Goal: Information Seeking & Learning: Learn about a topic

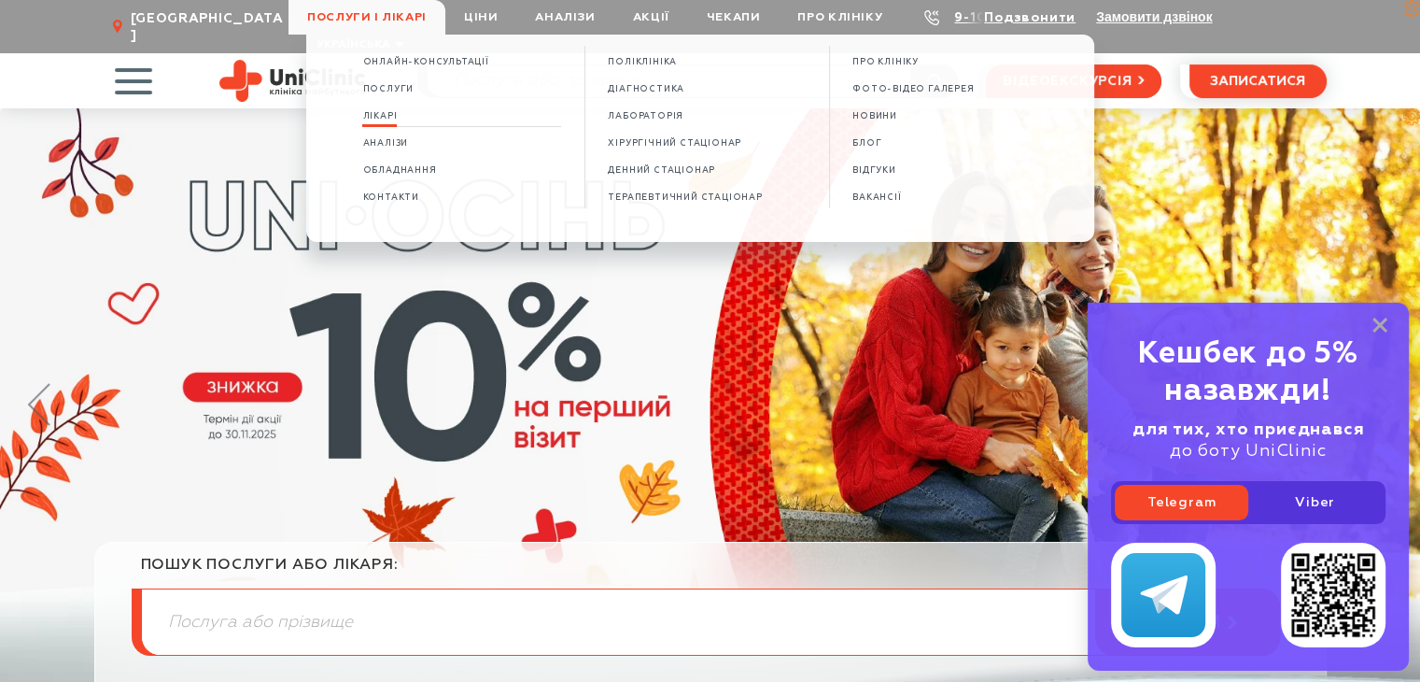
click at [394, 120] on span "Лікарі" at bounding box center [379, 116] width 35 height 10
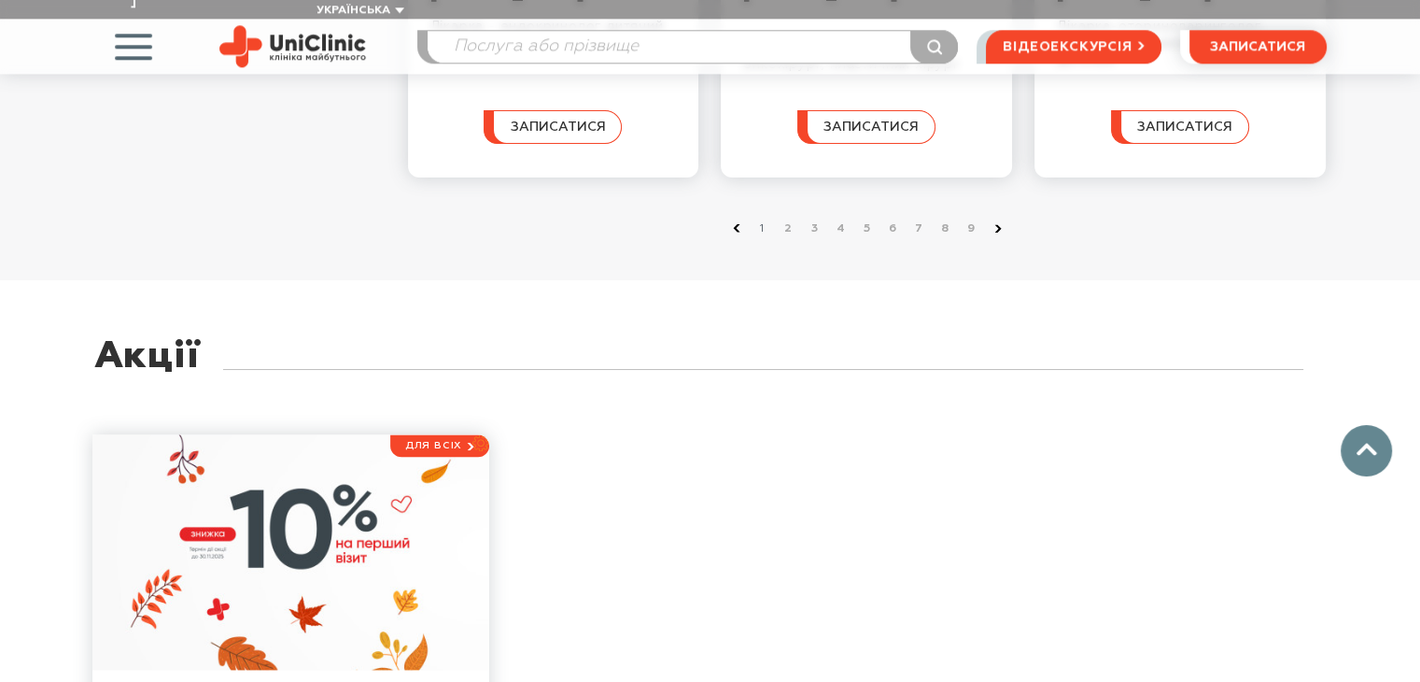
scroll to position [2223, 0]
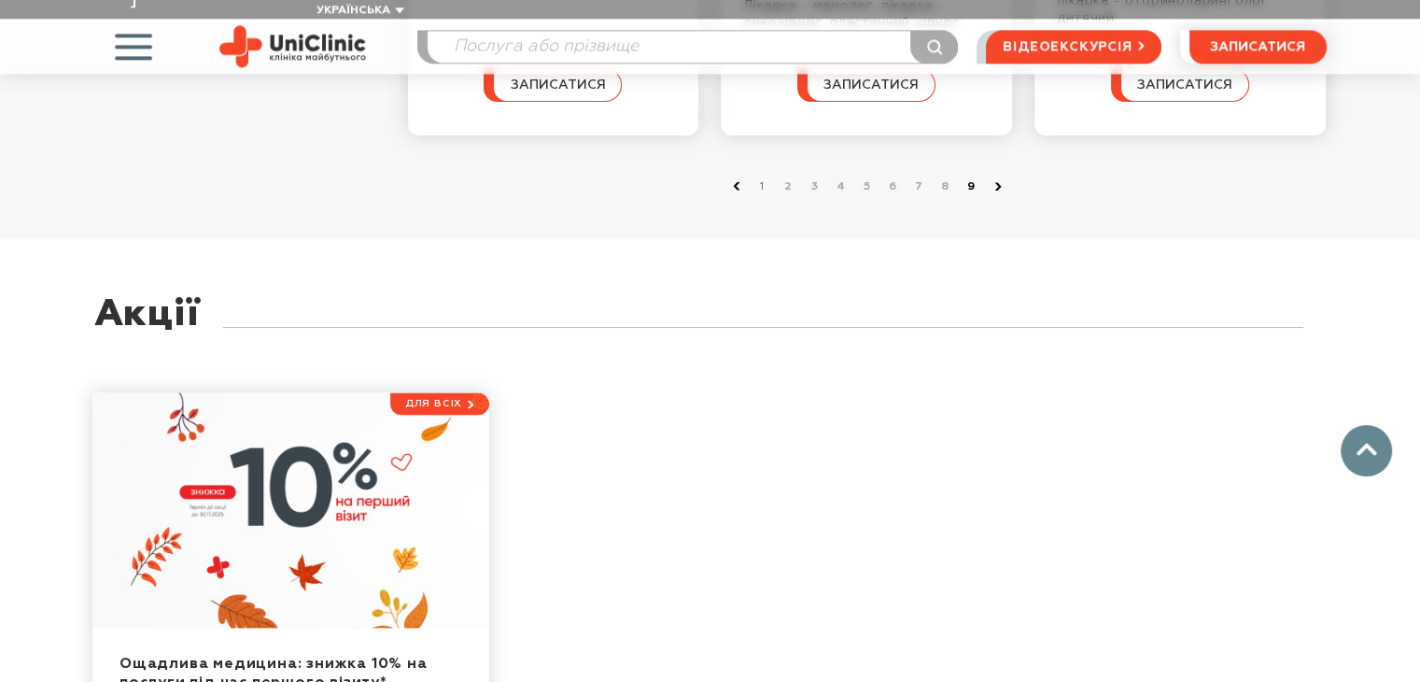
click at [967, 196] on link "9" at bounding box center [972, 186] width 19 height 19
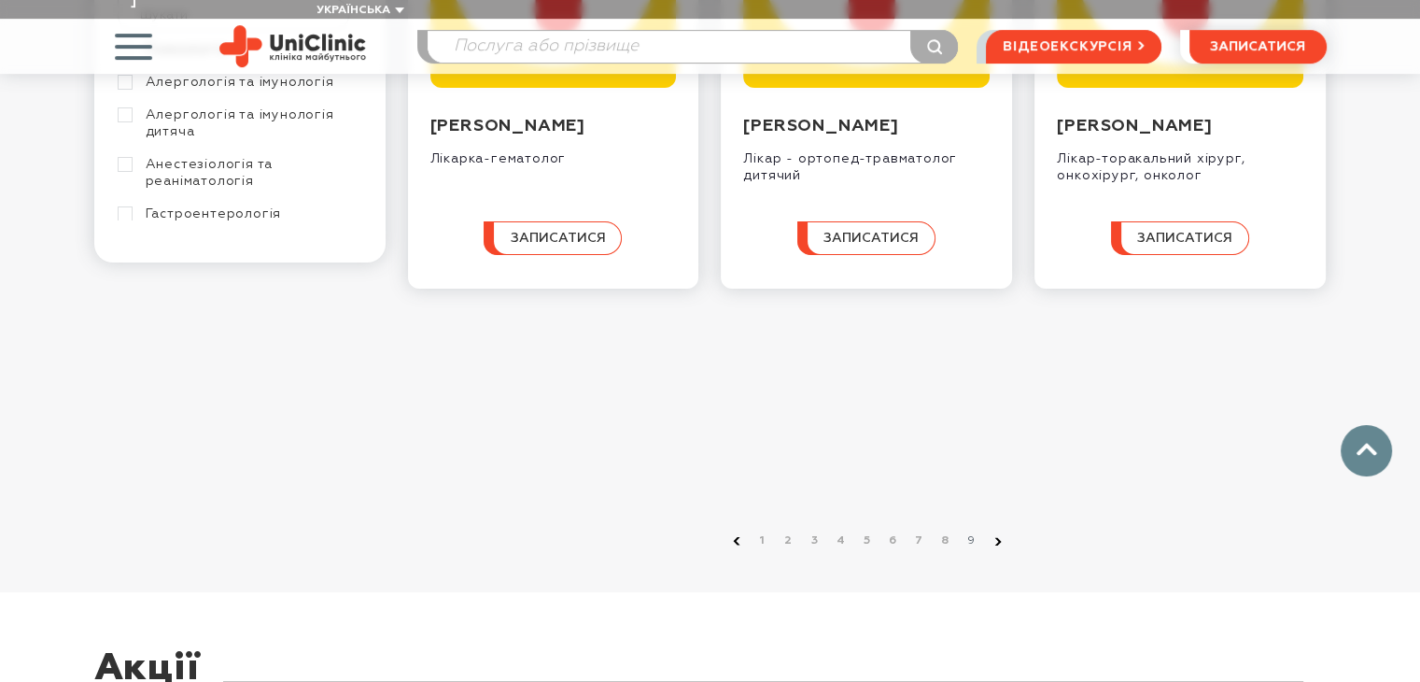
scroll to position [560, 0]
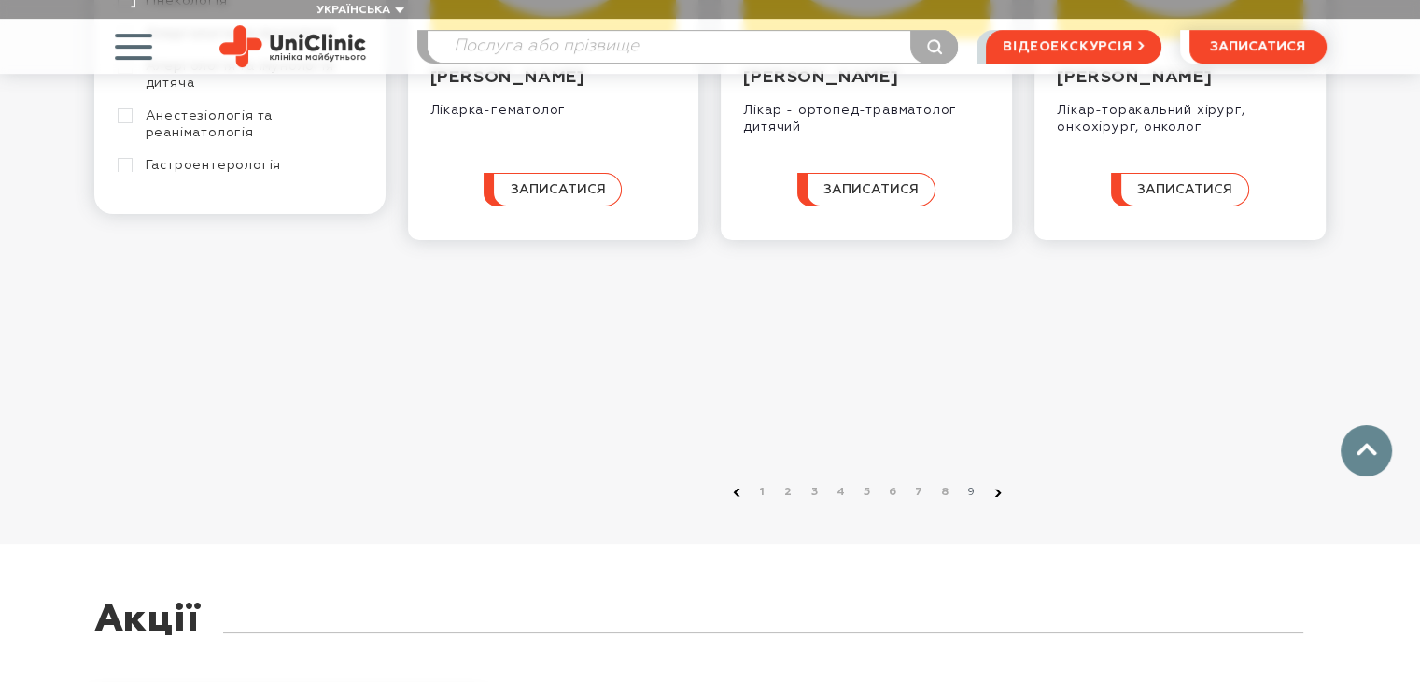
click at [971, 483] on li "9" at bounding box center [968, 492] width 26 height 19
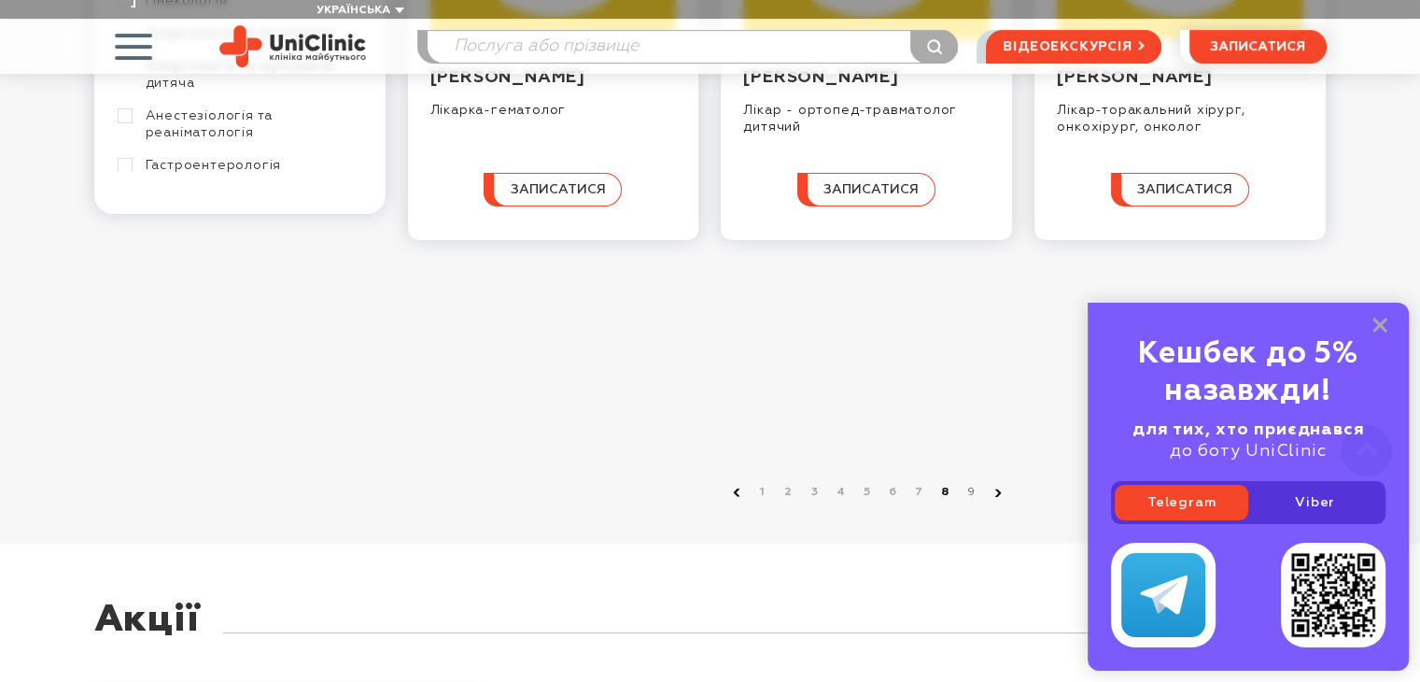
click at [941, 483] on link "8" at bounding box center [946, 492] width 19 height 19
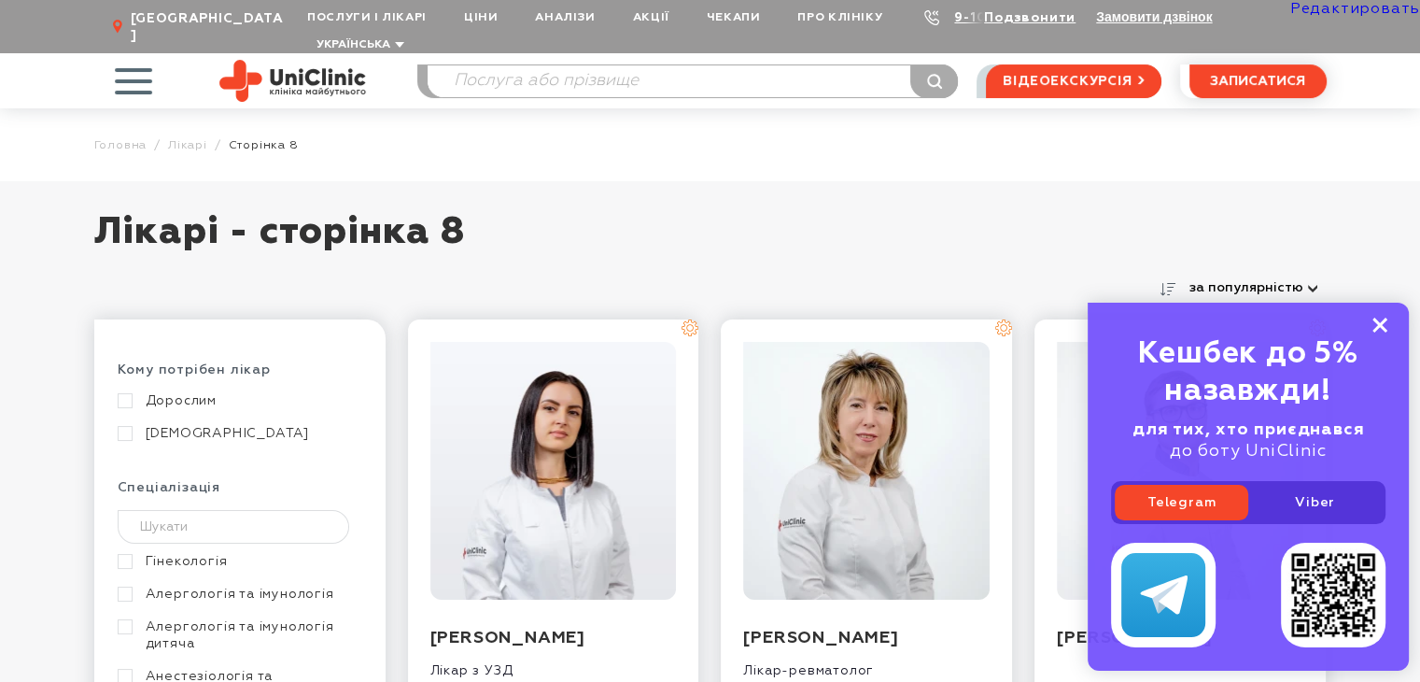
click at [1377, 321] on rect at bounding box center [1380, 325] width 15 height 15
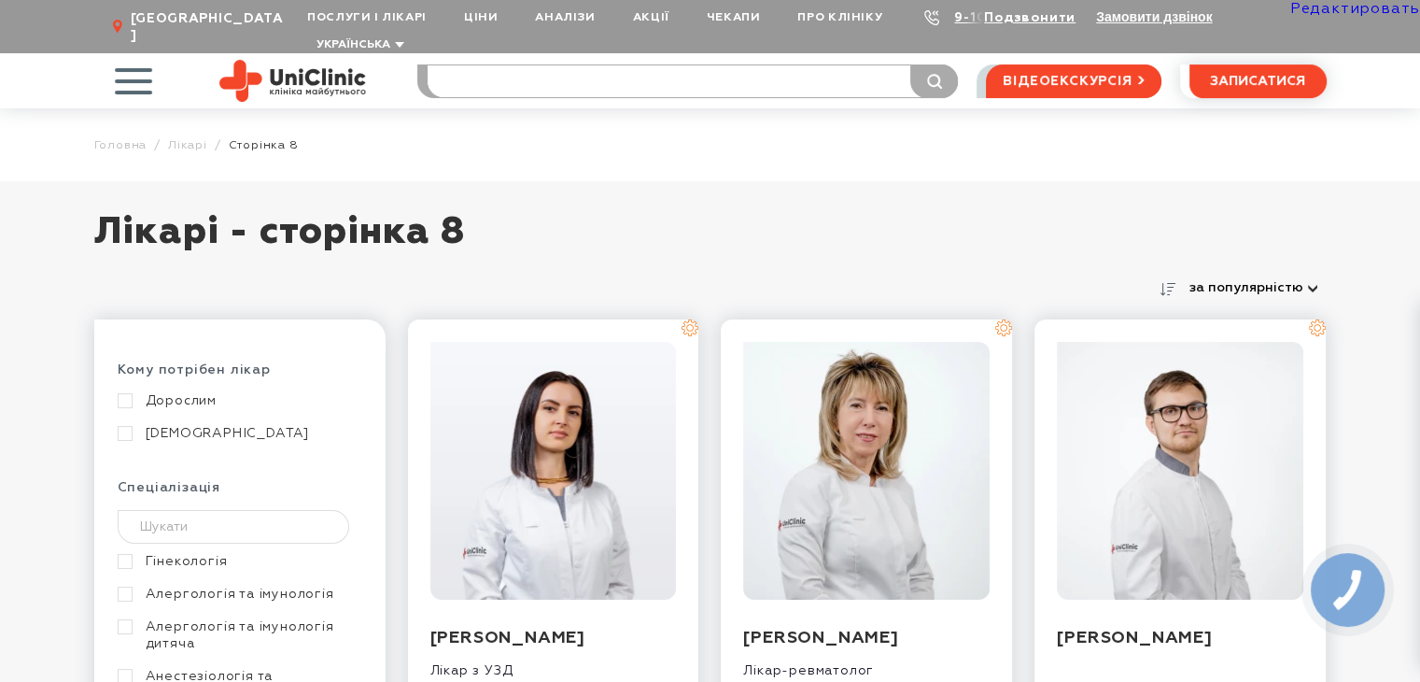
click at [637, 66] on input "search" at bounding box center [693, 81] width 530 height 32
type input "пункц"
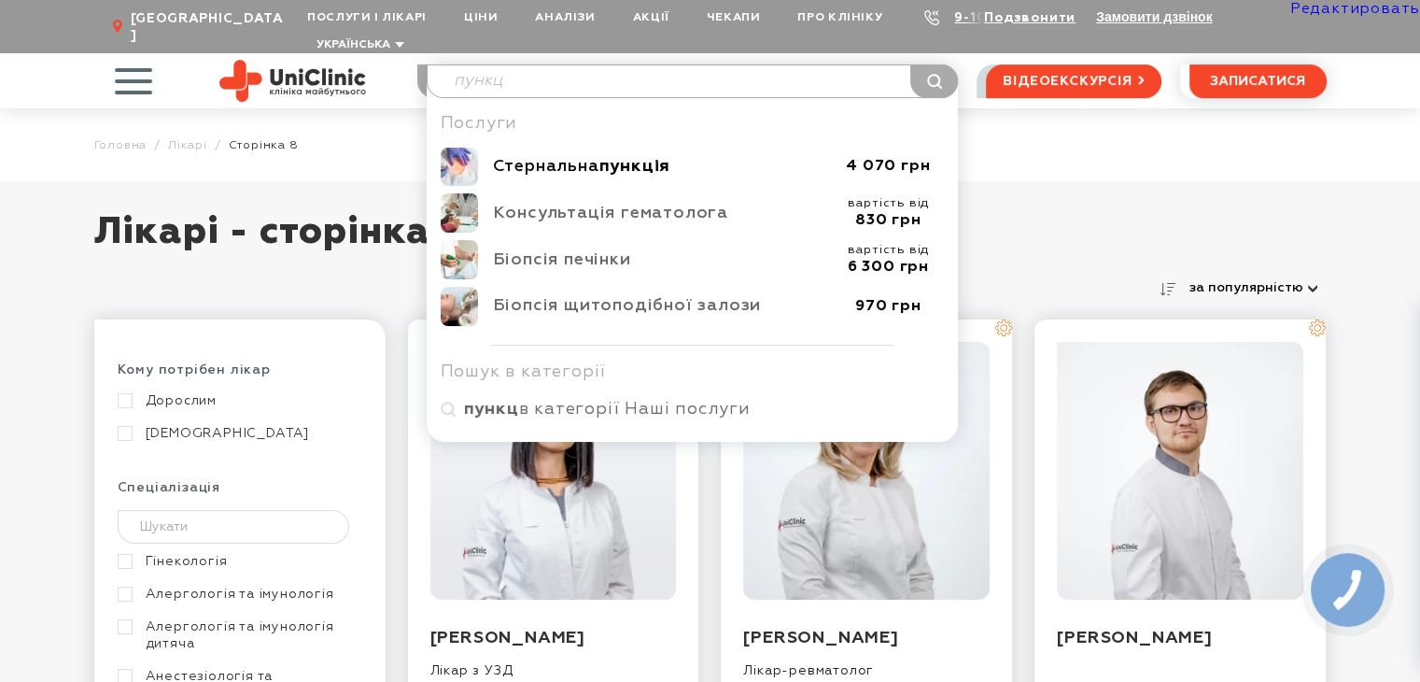
click at [590, 156] on div "Стернальна пункція" at bounding box center [663, 166] width 340 height 21
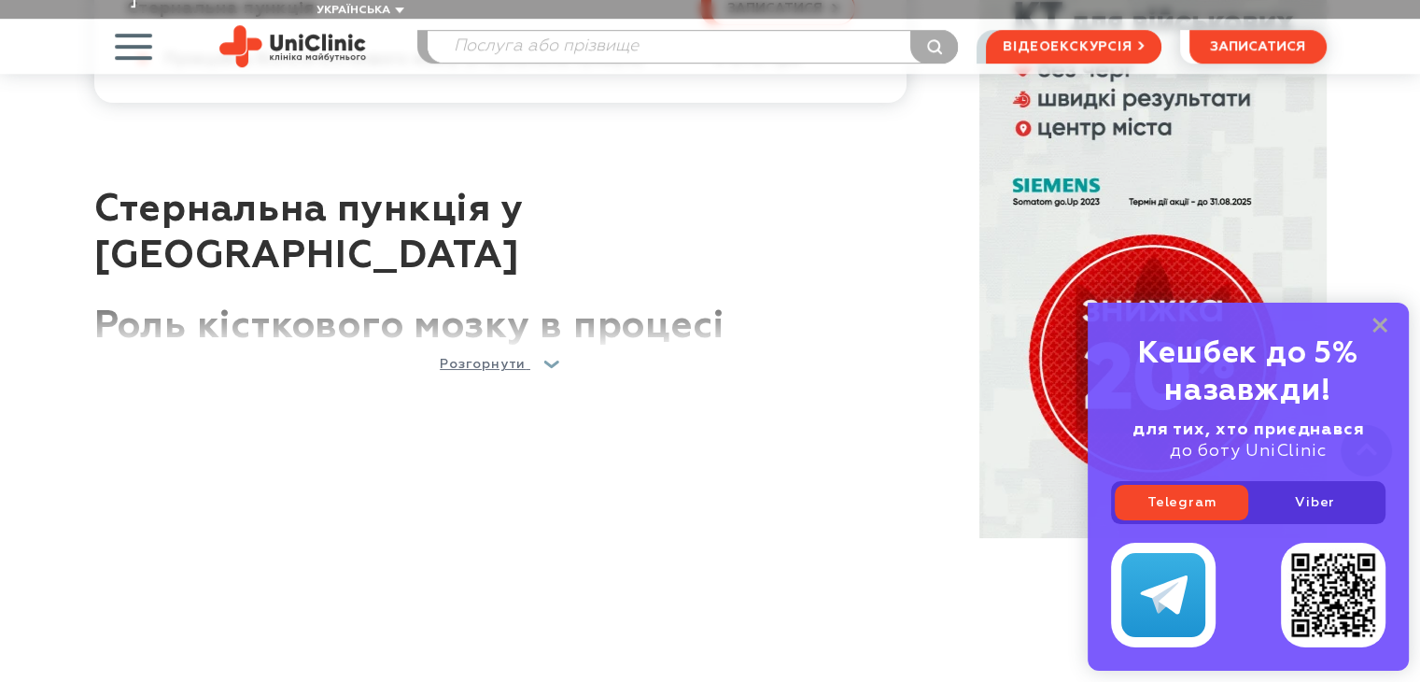
scroll to position [1121, 0]
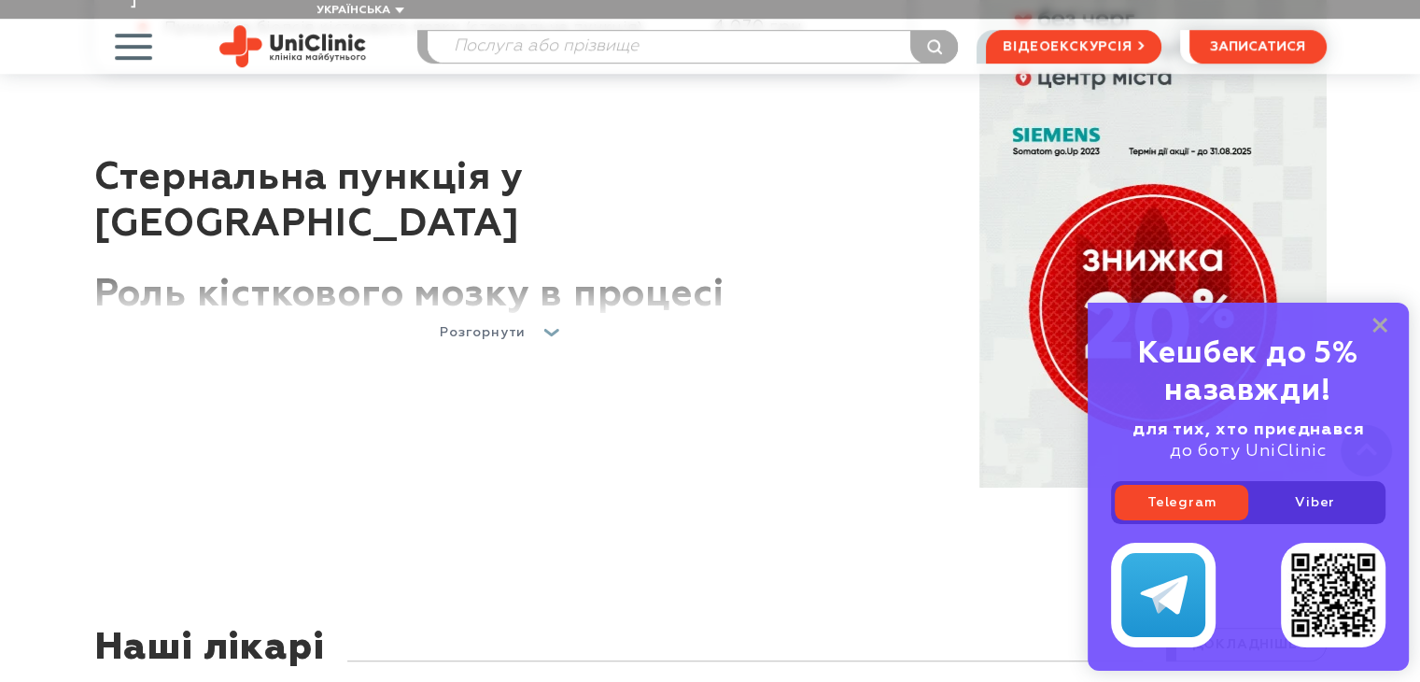
click at [456, 326] on span "Розгорнути" at bounding box center [483, 332] width 86 height 13
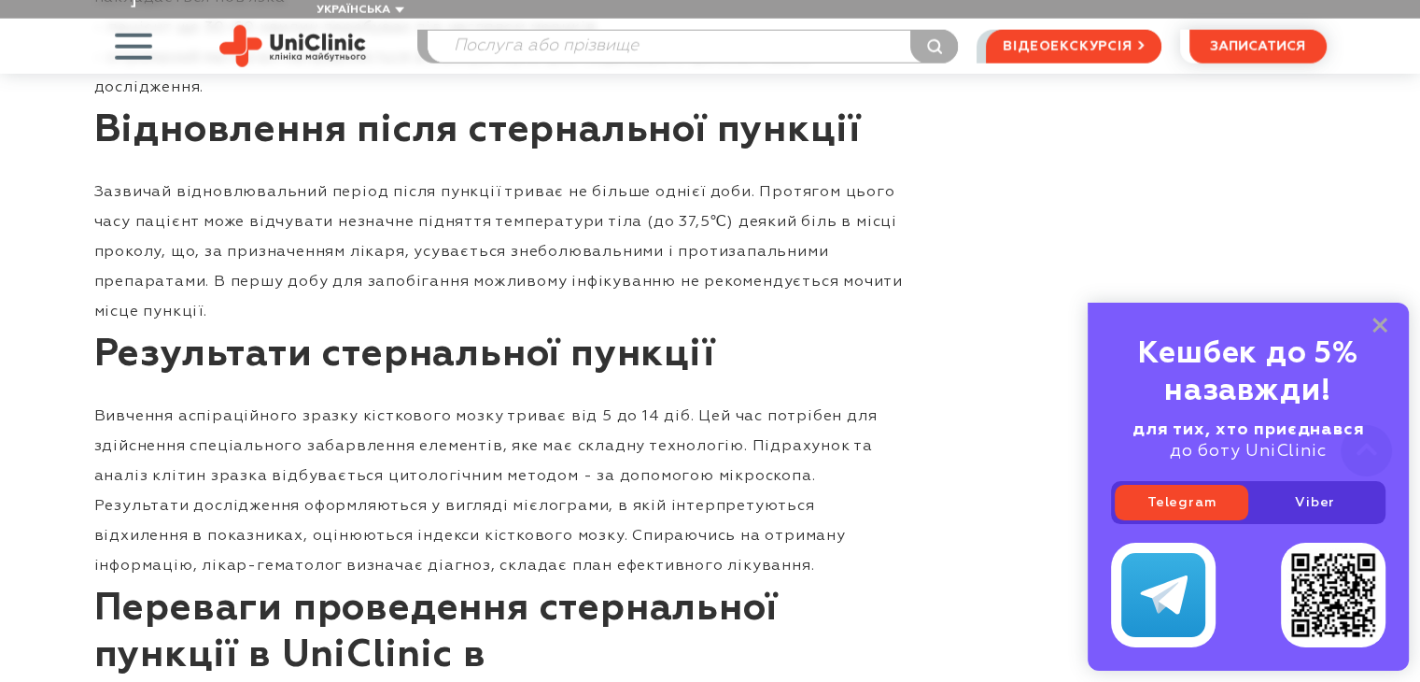
scroll to position [4950, 0]
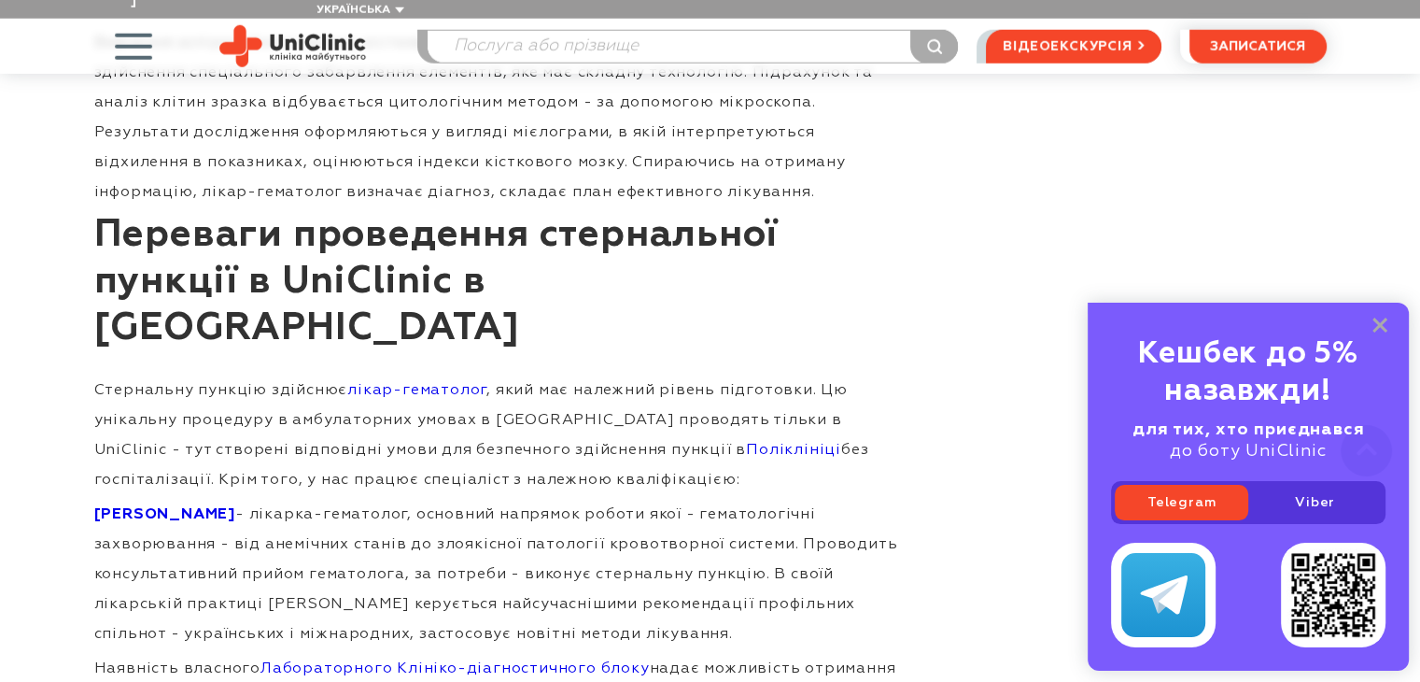
click at [390, 500] on p "Гуріна Єлизавета Володимирівна - лікарка-гематолог, основний напрямок роботи як…" at bounding box center [500, 574] width 812 height 149
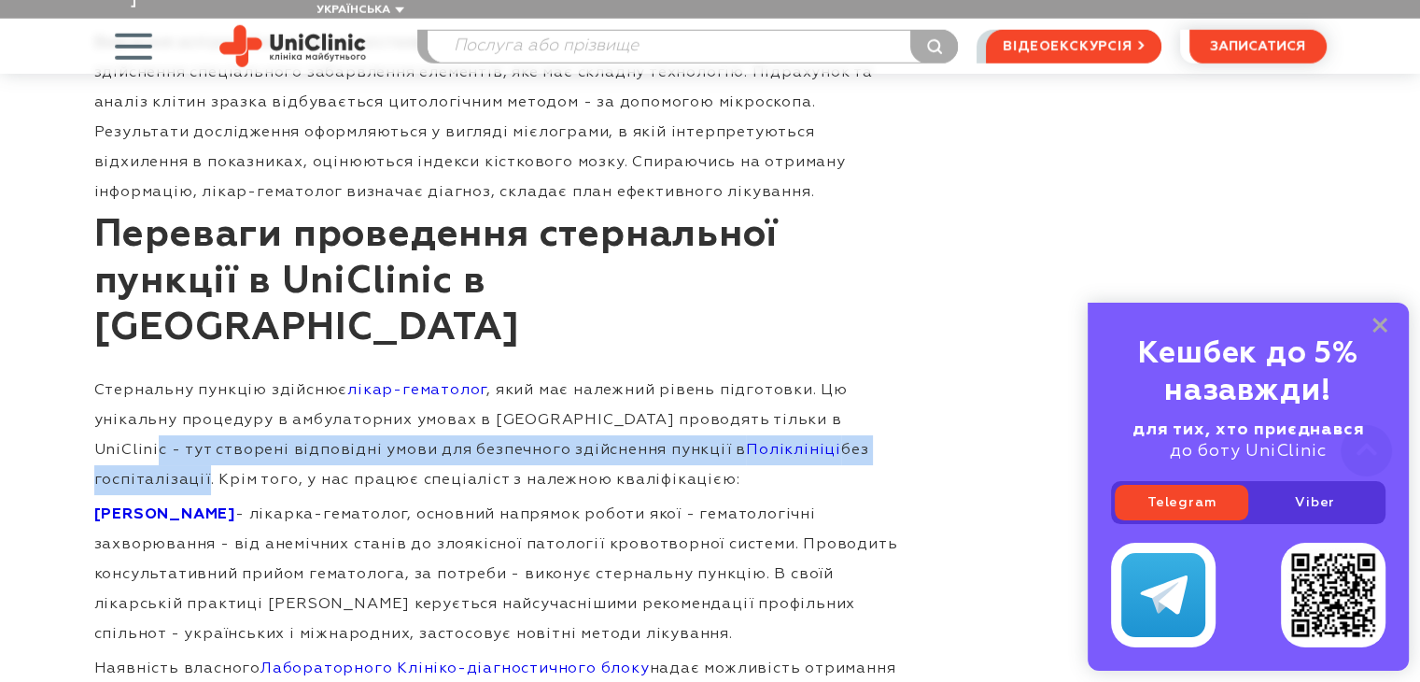
drag, startPoint x: 93, startPoint y: 247, endPoint x: 853, endPoint y: 252, distance: 759.3
click at [853, 375] on p "Стернальну пункцію здійснює лікар-гематолог , який має належний рівень підготов…" at bounding box center [500, 435] width 812 height 120
copy p "створені відповідні умови для безпечного здійснення пункції в Поліклініці без г…"
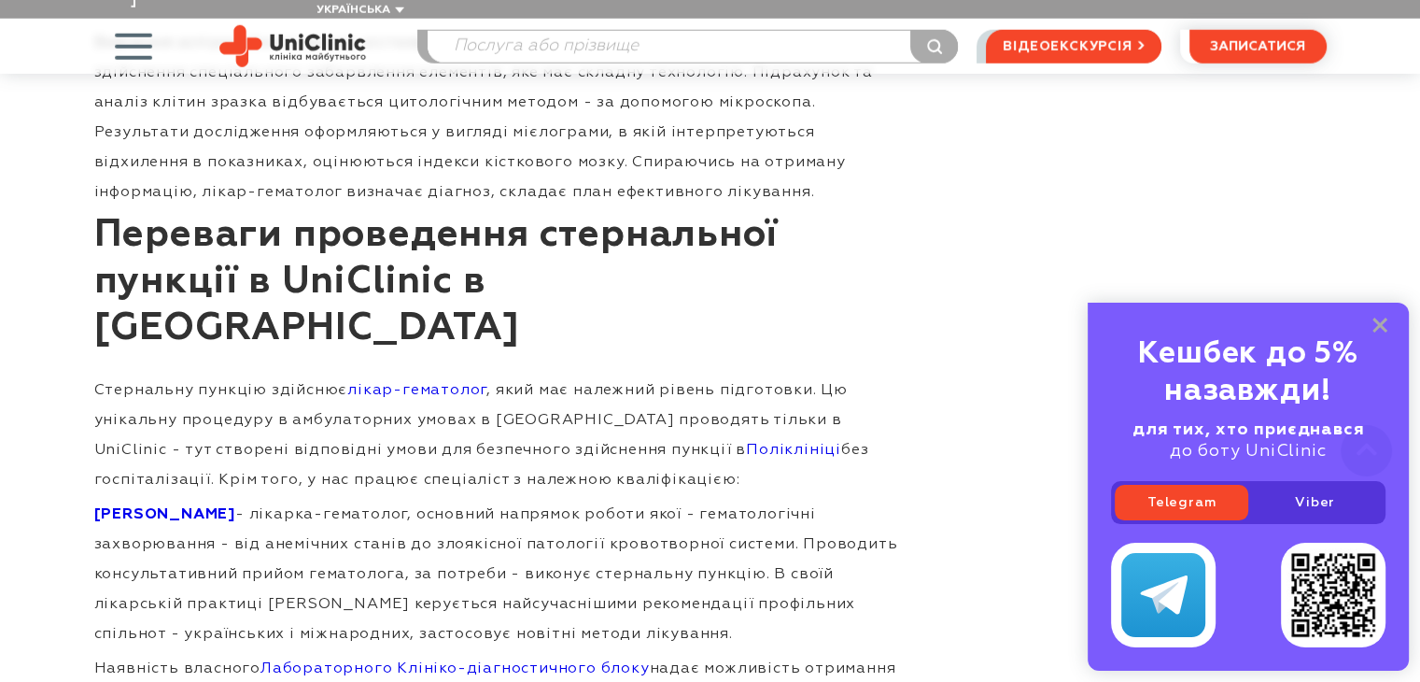
click at [871, 500] on p "Гуріна Єлизавета Володимирівна - лікарка-гематолог, основний напрямок роботи як…" at bounding box center [500, 574] width 812 height 149
click at [684, 33] on input "search" at bounding box center [693, 47] width 530 height 32
type input "больш"
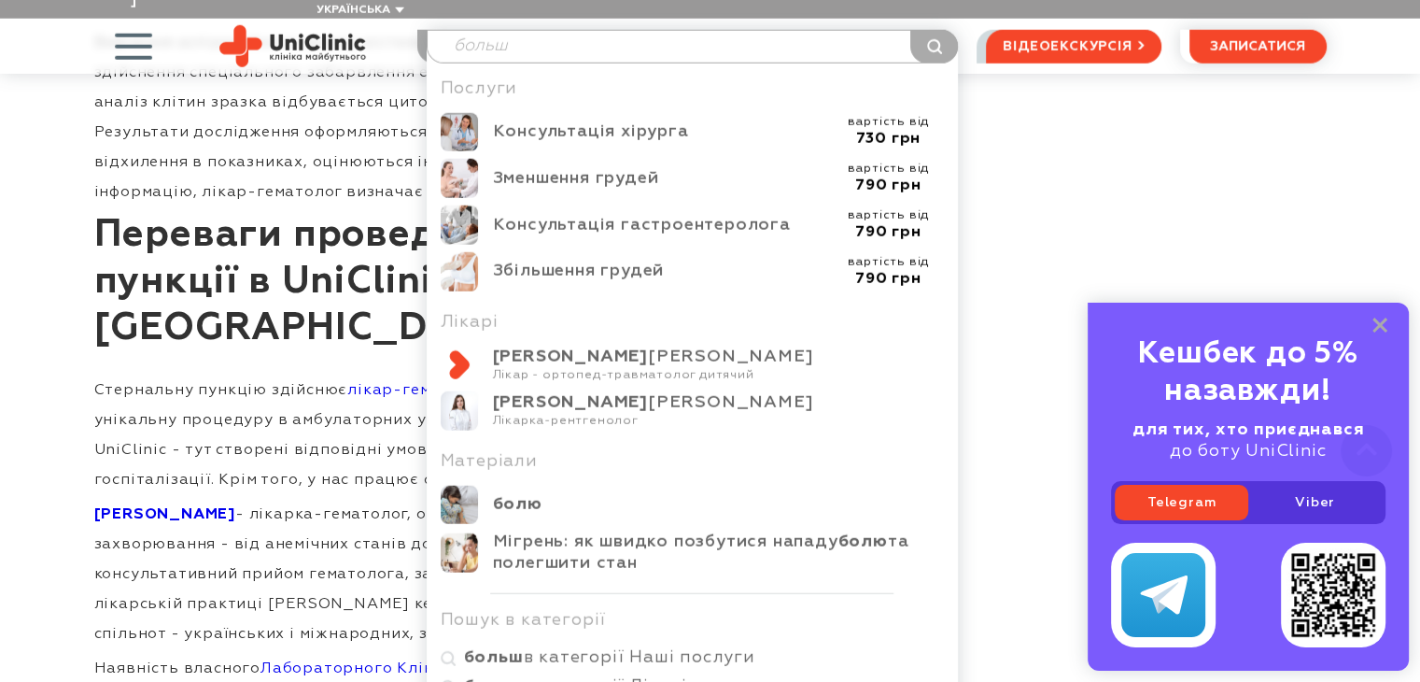
click at [576, 368] on div "Лікар - ортопед-травматолог дитячий" at bounding box center [719, 375] width 452 height 15
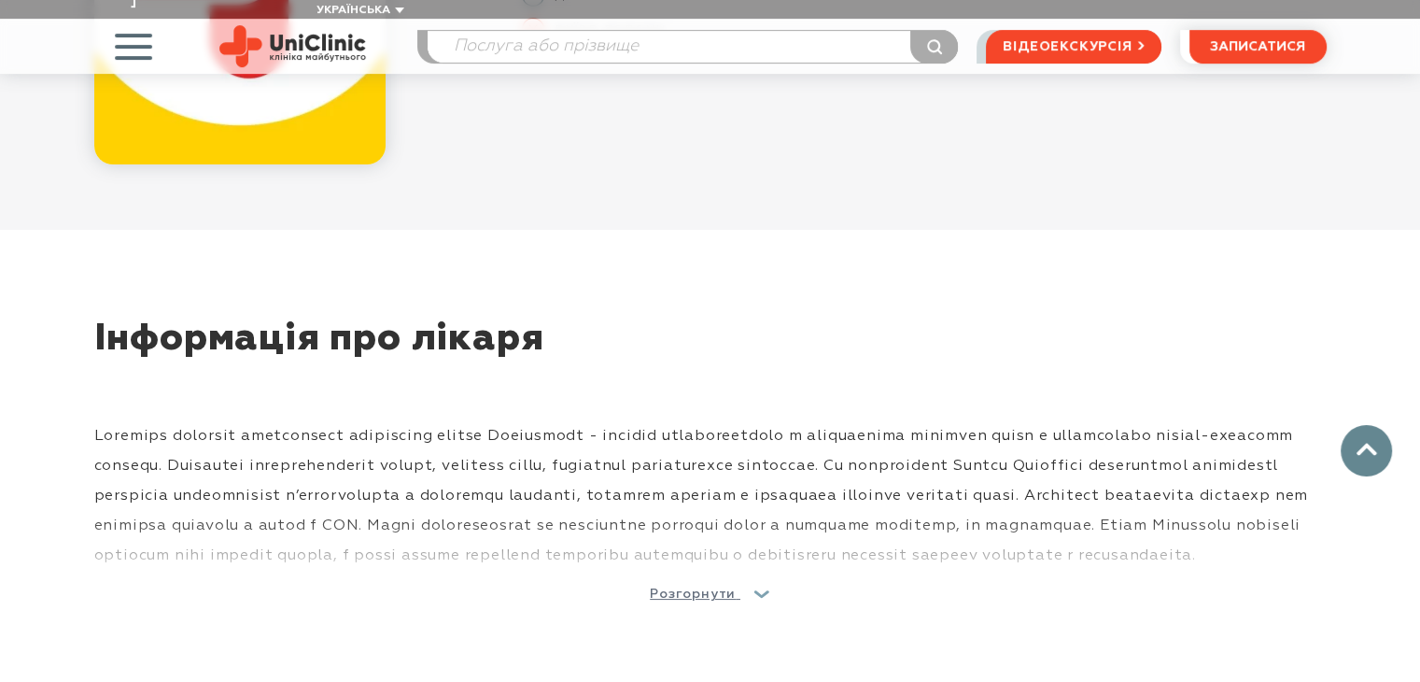
scroll to position [560, 0]
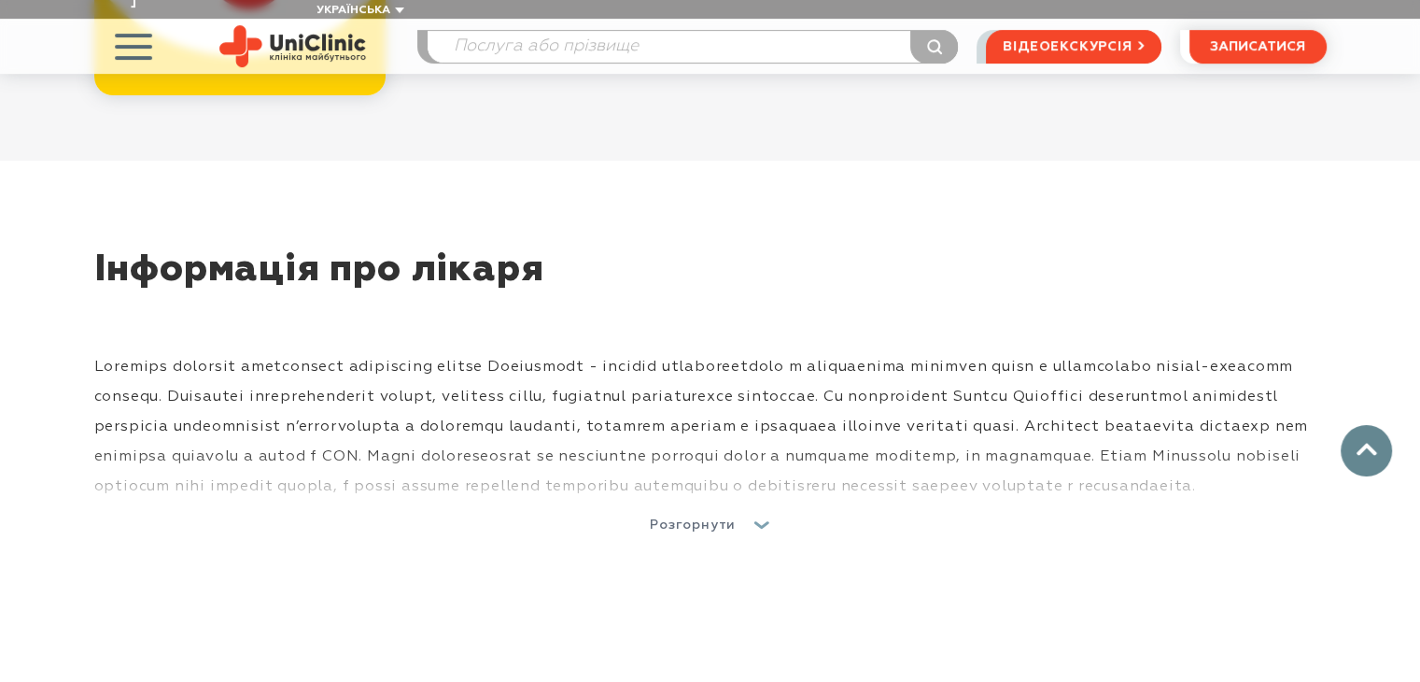
click at [685, 518] on span "Розгорнути" at bounding box center [693, 524] width 86 height 13
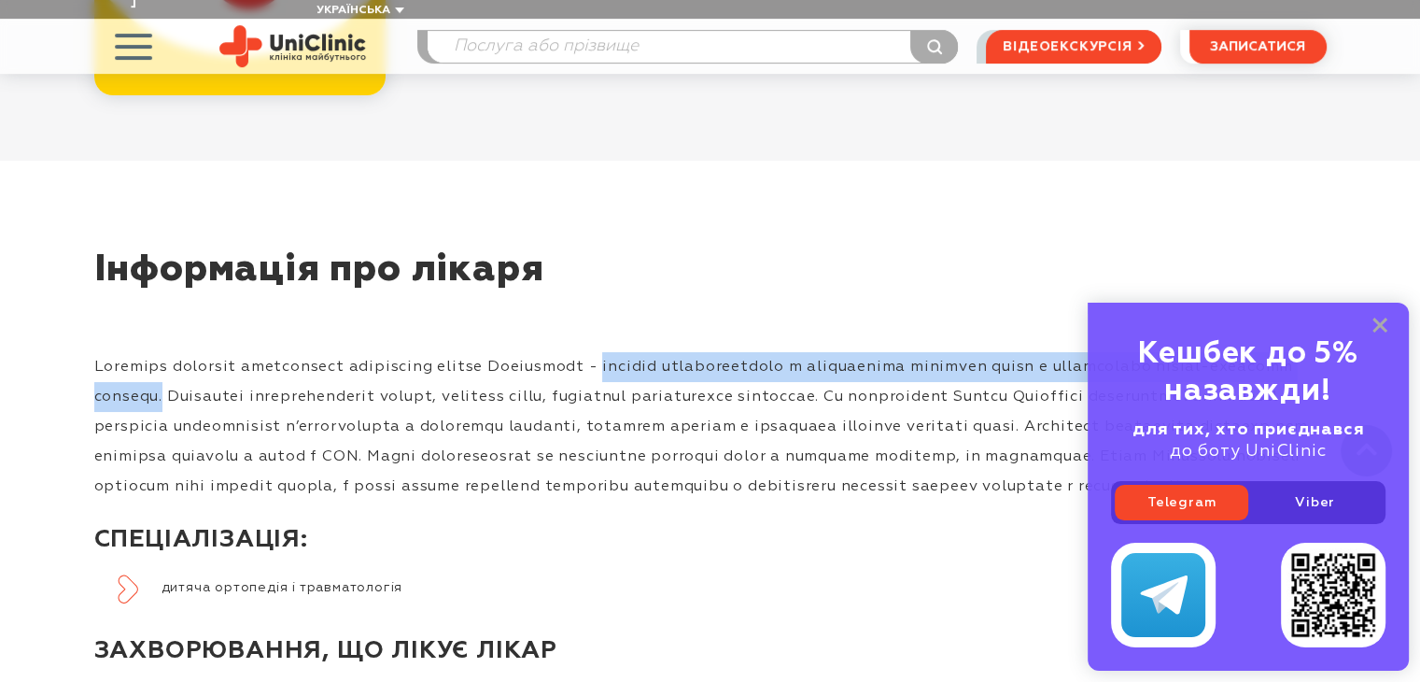
drag, startPoint x: 630, startPoint y: 344, endPoint x: 242, endPoint y: 382, distance: 390.4
click at [242, 382] on p at bounding box center [710, 426] width 1233 height 149
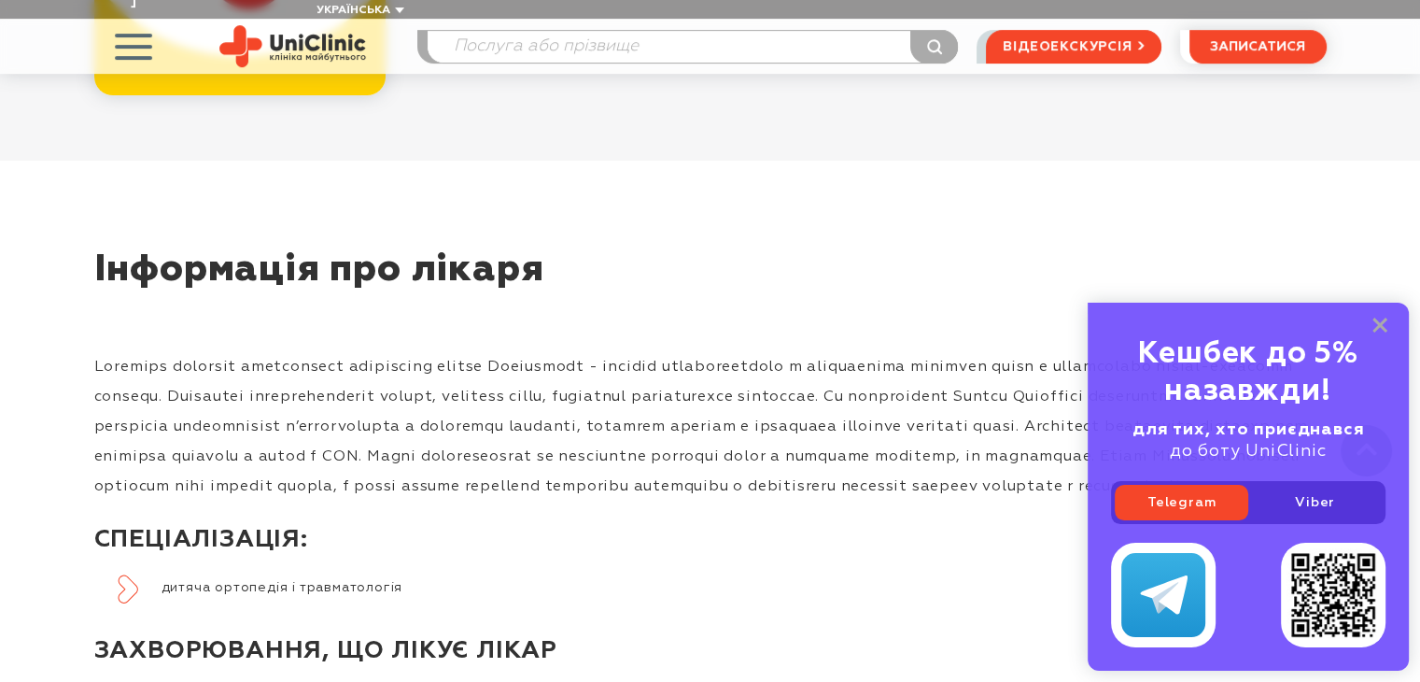
drag, startPoint x: 217, startPoint y: 382, endPoint x: 687, endPoint y: 557, distance: 502.0
click at [687, 557] on h3 "СПЕЦІАЛІЗАЦІЯ:" at bounding box center [710, 540] width 1233 height 68
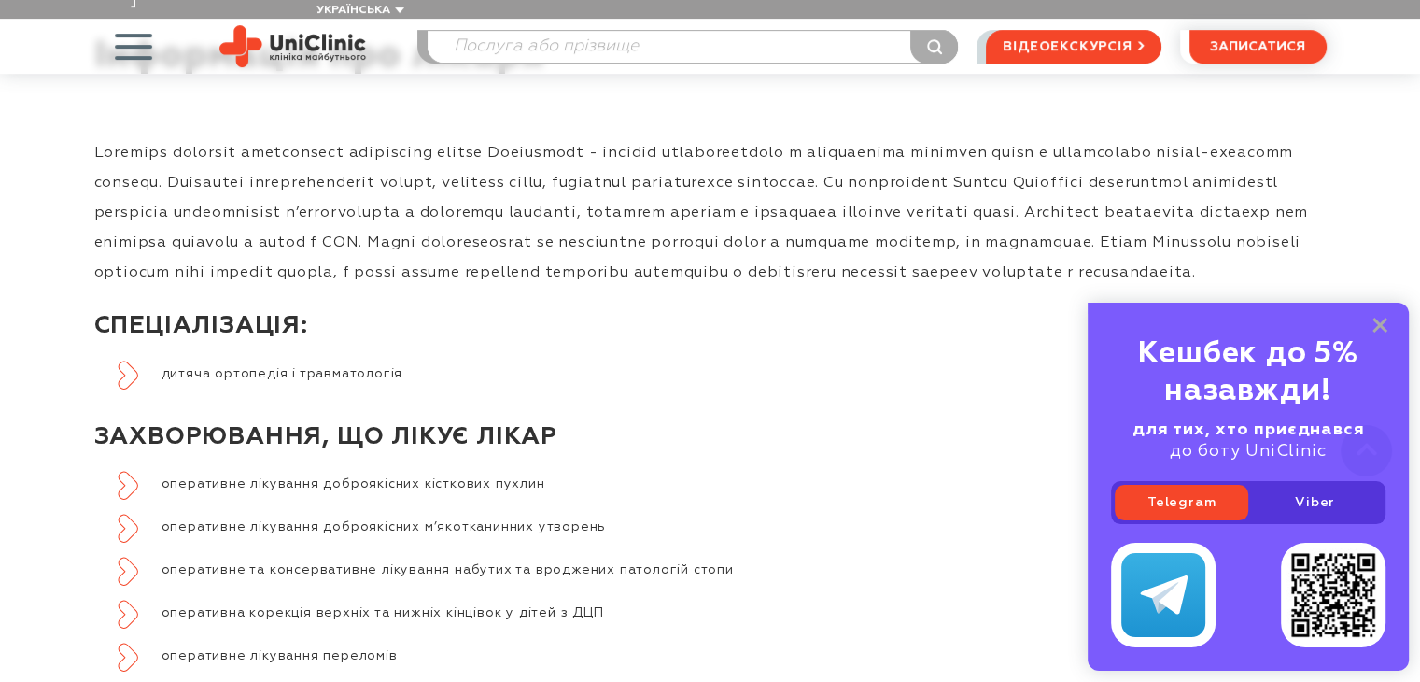
scroll to position [747, 0]
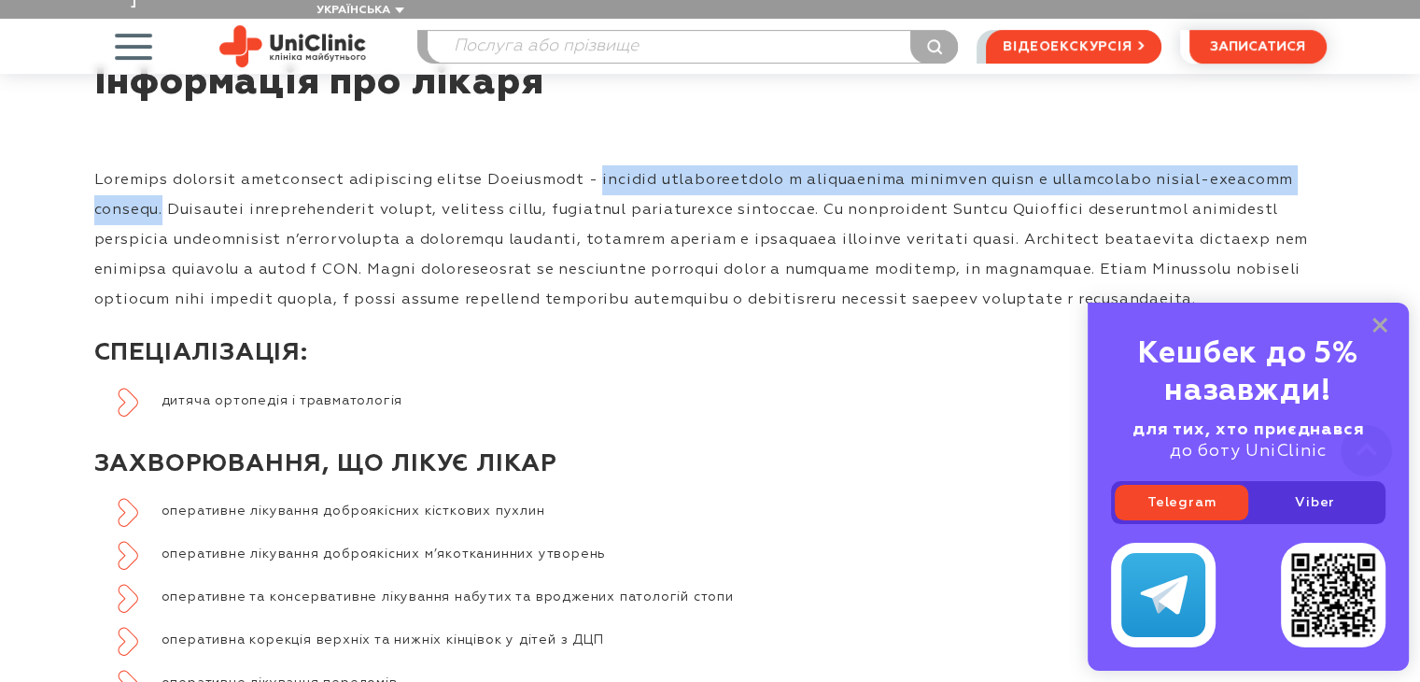
drag, startPoint x: 631, startPoint y: 164, endPoint x: 240, endPoint y: 184, distance: 391.8
click at [240, 184] on p at bounding box center [710, 239] width 1233 height 149
copy p "надання консервативної і хірургічної допомоги дітям з патологіями опорно-рухово…"
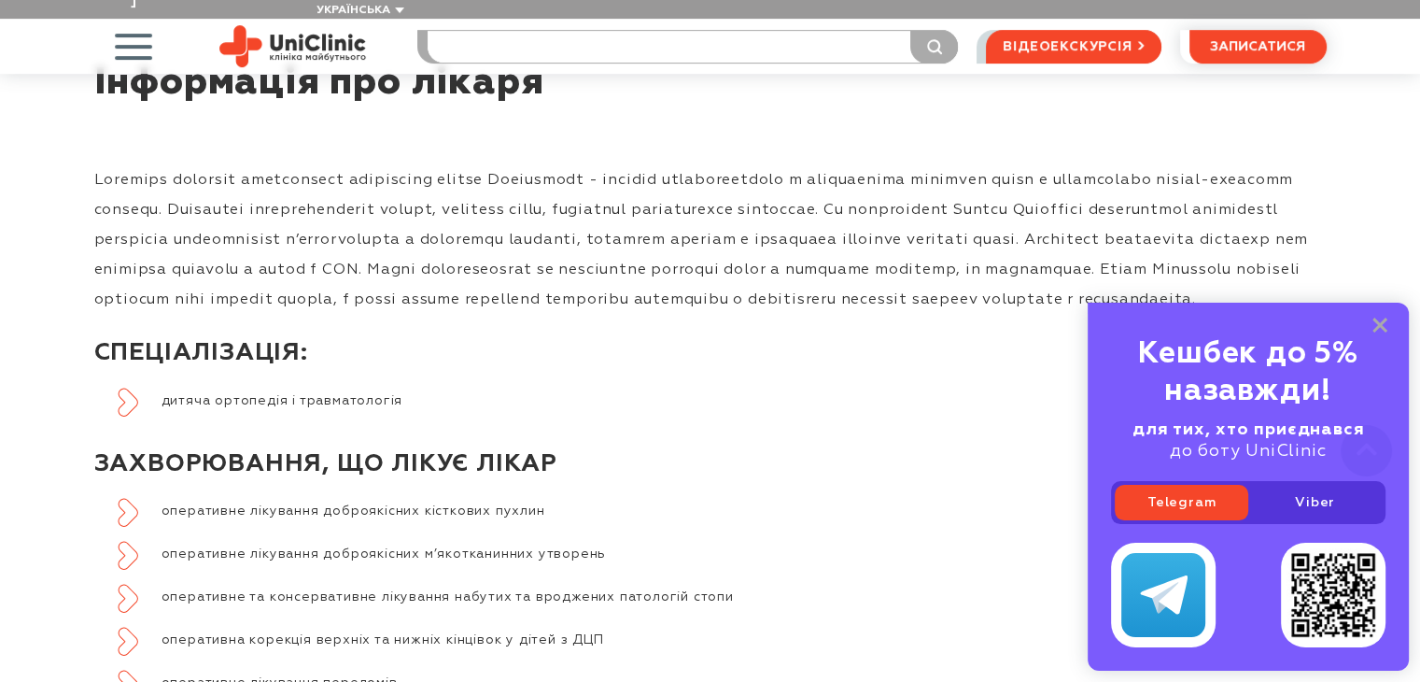
click at [496, 33] on input "search" at bounding box center [693, 47] width 530 height 32
type input "ревмат"
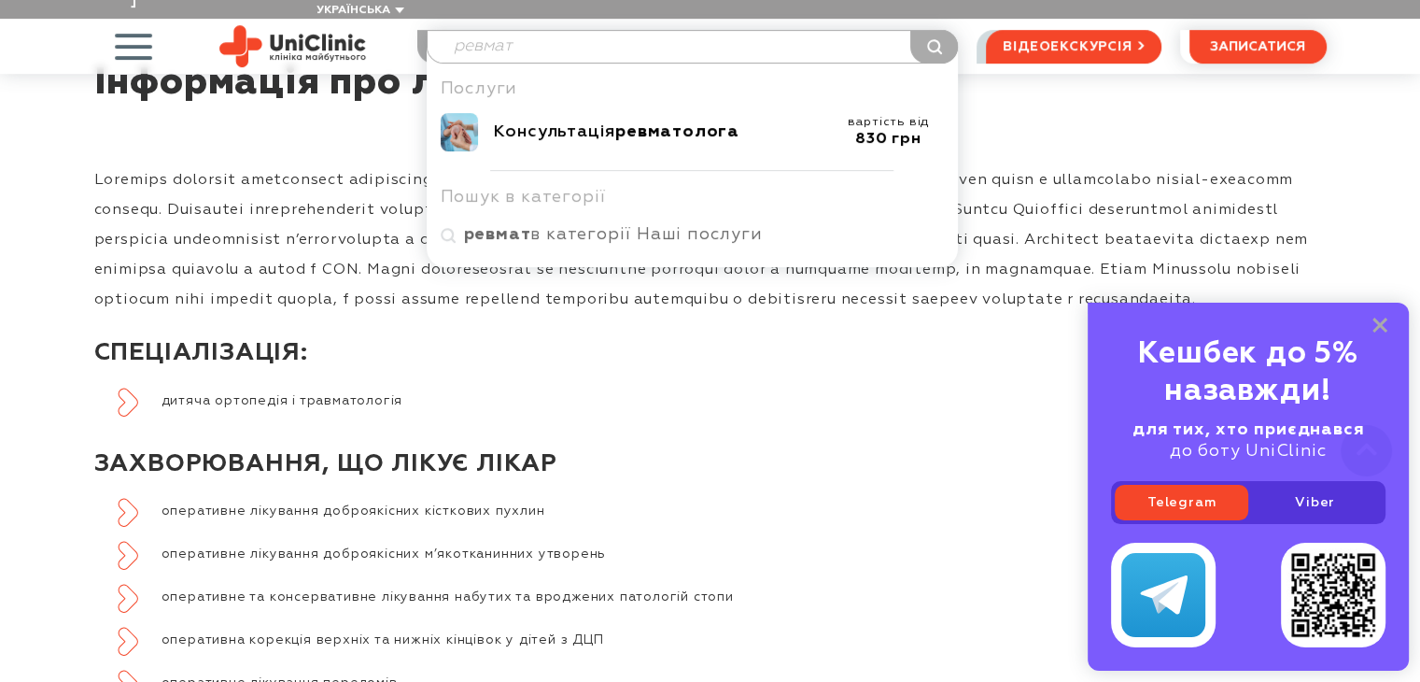
click at [527, 121] on div "Консультація ревматолога" at bounding box center [663, 131] width 340 height 21
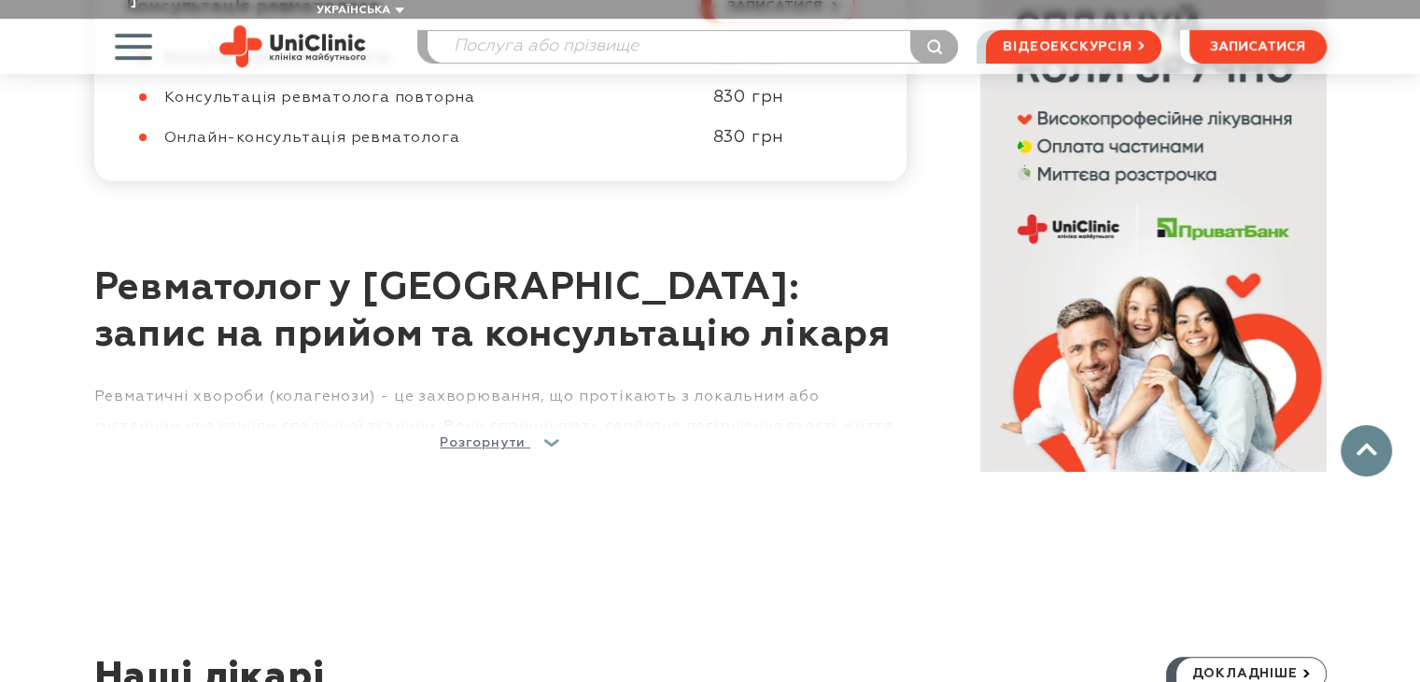
scroll to position [1121, 0]
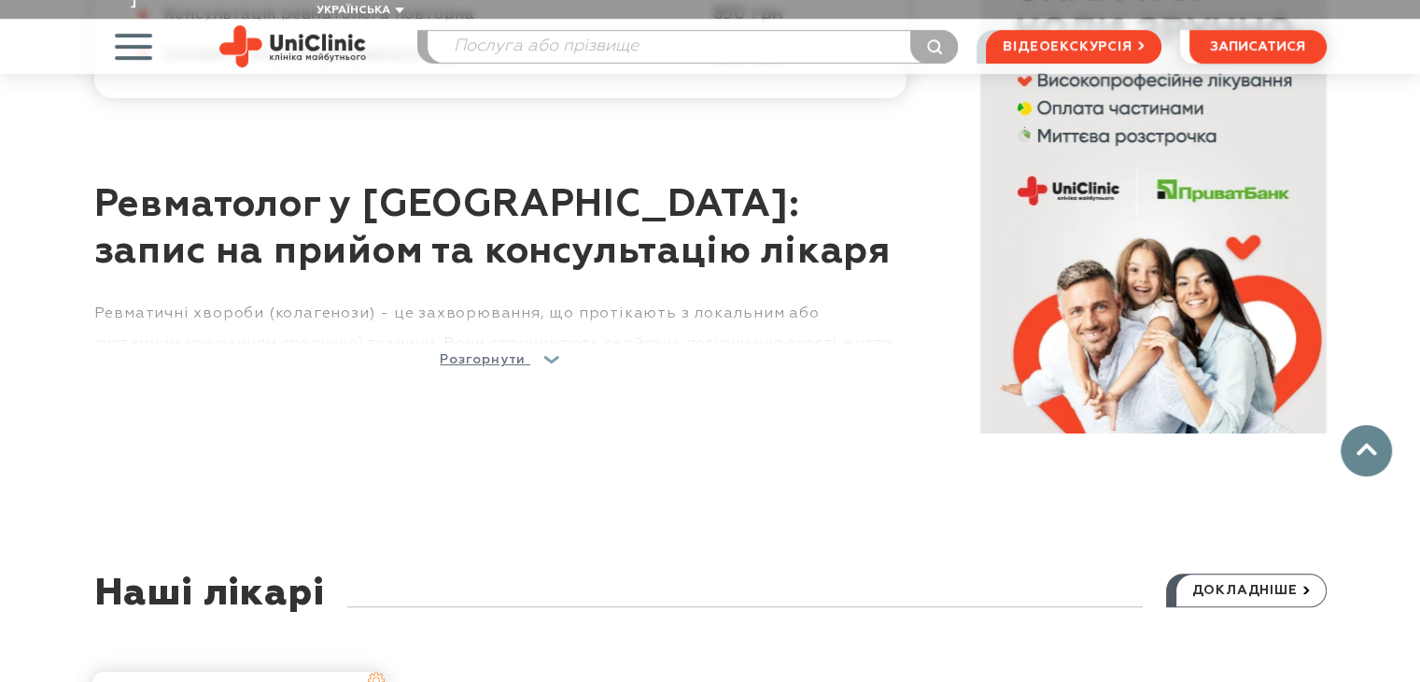
click at [497, 353] on span "Розгорнути" at bounding box center [483, 359] width 86 height 13
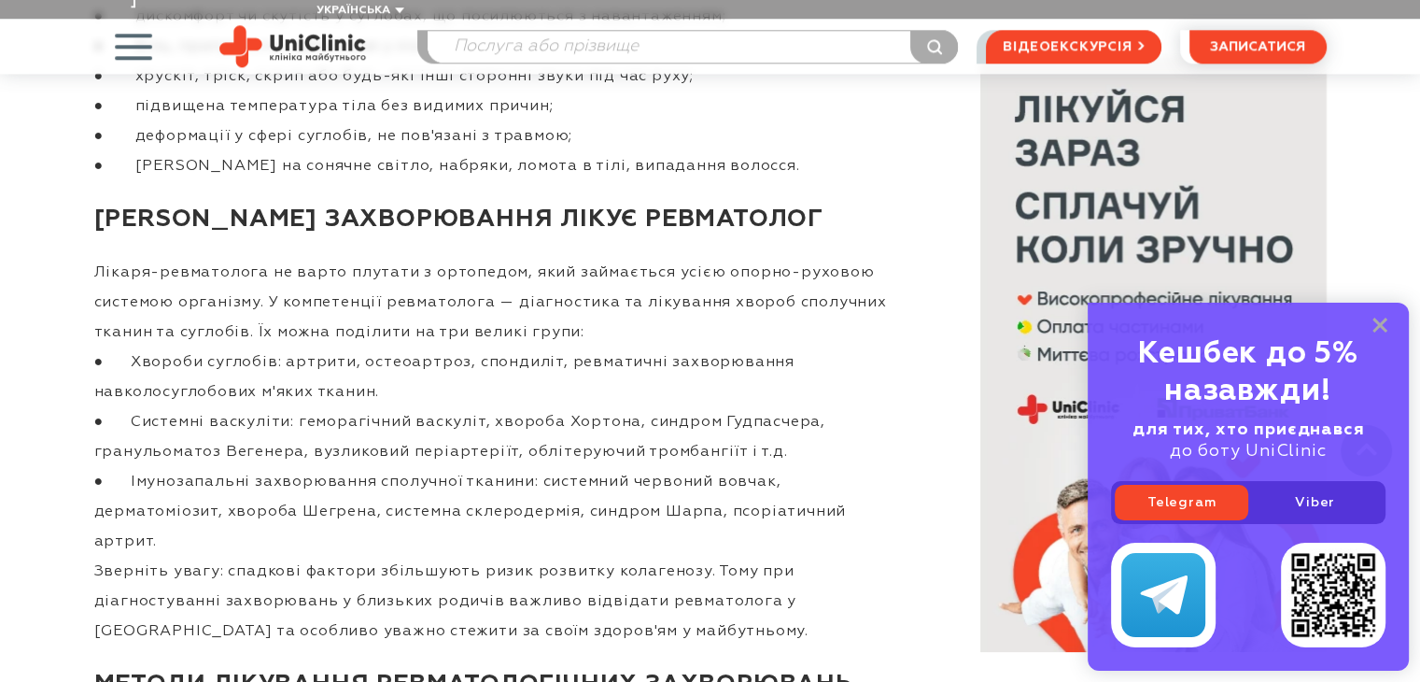
scroll to position [1774, 0]
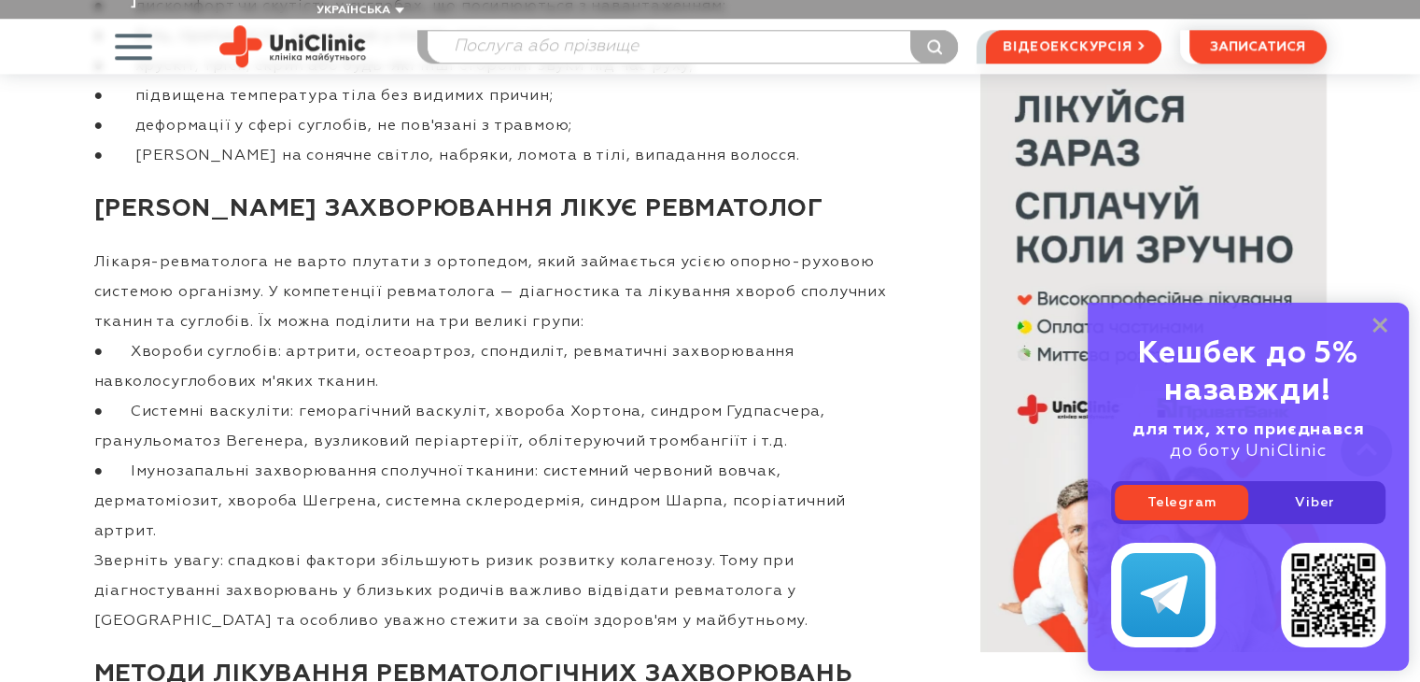
drag, startPoint x: 285, startPoint y: 330, endPoint x: 376, endPoint y: 350, distance: 93.8
click at [376, 350] on p "Лікаря-ревматолога не варто плутати з ортопедом, який займається усією опорно-р…" at bounding box center [500, 441] width 812 height 389
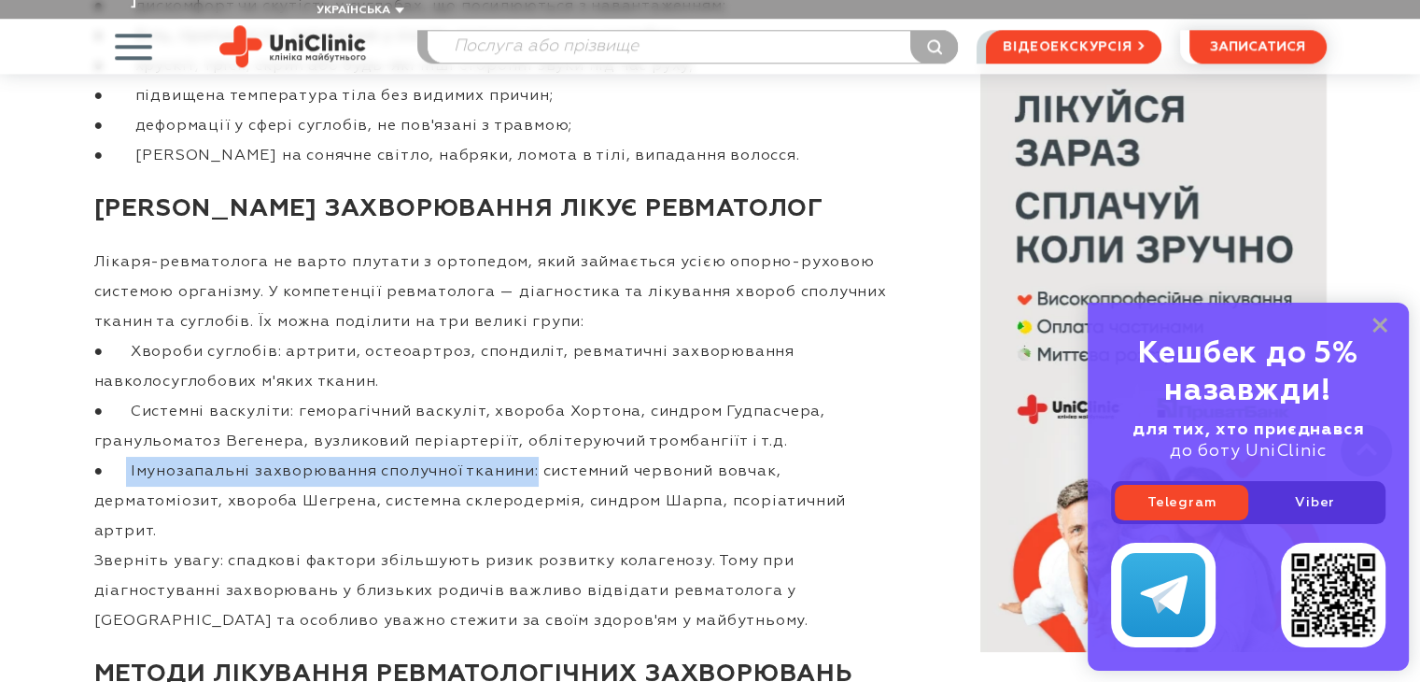
drag, startPoint x: 523, startPoint y: 455, endPoint x: 132, endPoint y: 460, distance: 391.3
click at [124, 460] on p "Лікаря-ревматолога не варто плутати з ортопедом, який займається усією опорно-р…" at bounding box center [500, 441] width 812 height 389
copy p "Імунозапальні захворювання сполучної тканини"
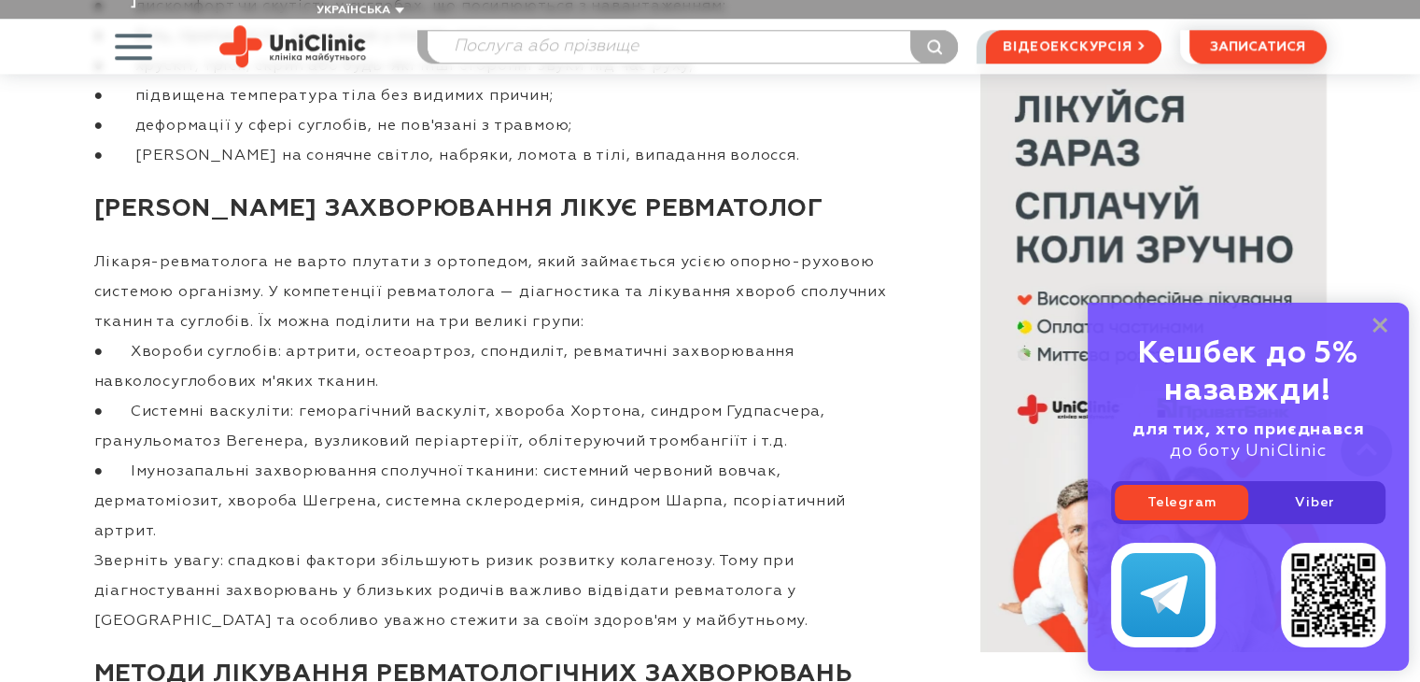
click at [623, 464] on p "Лікаря-ревматолога не варто плутати з ортопедом, який займається усією опорно-р…" at bounding box center [500, 441] width 812 height 389
